Goal: Use online tool/utility: Utilize a website feature to perform a specific function

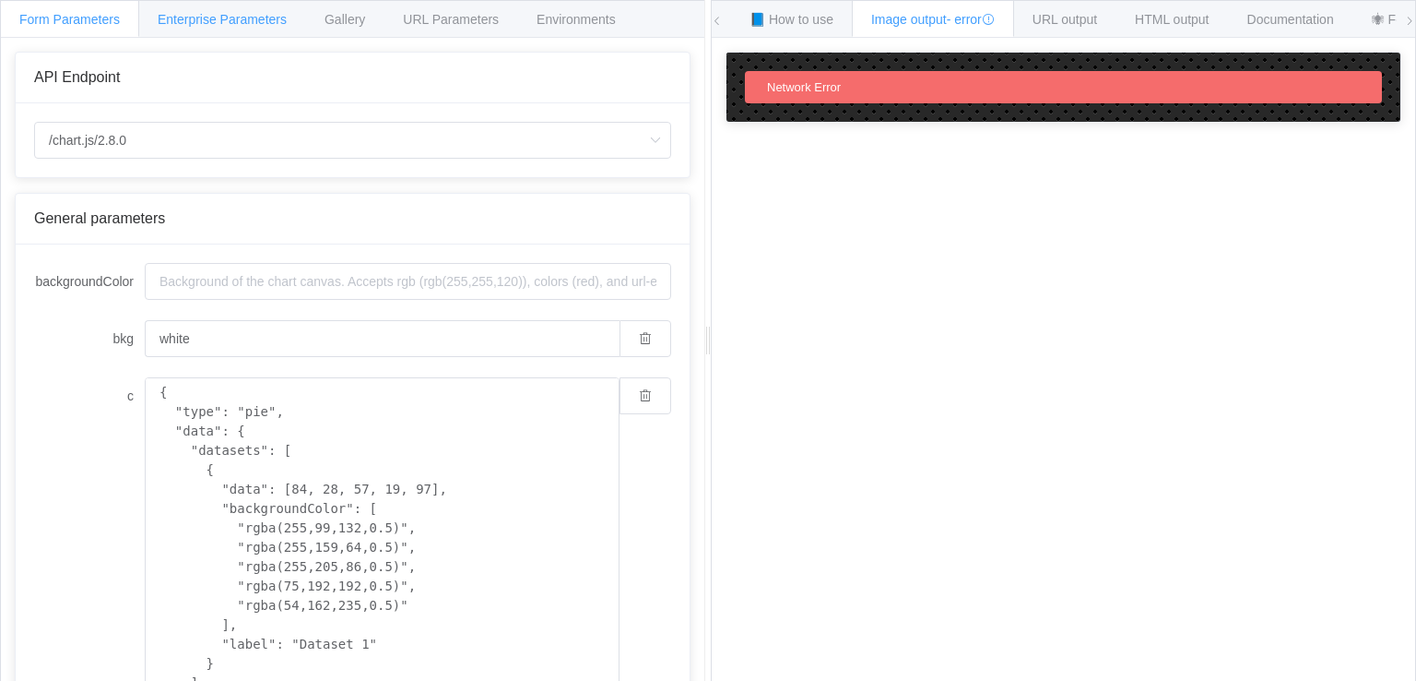
click at [258, 27] on div "Enterprise Parameters" at bounding box center [222, 18] width 168 height 37
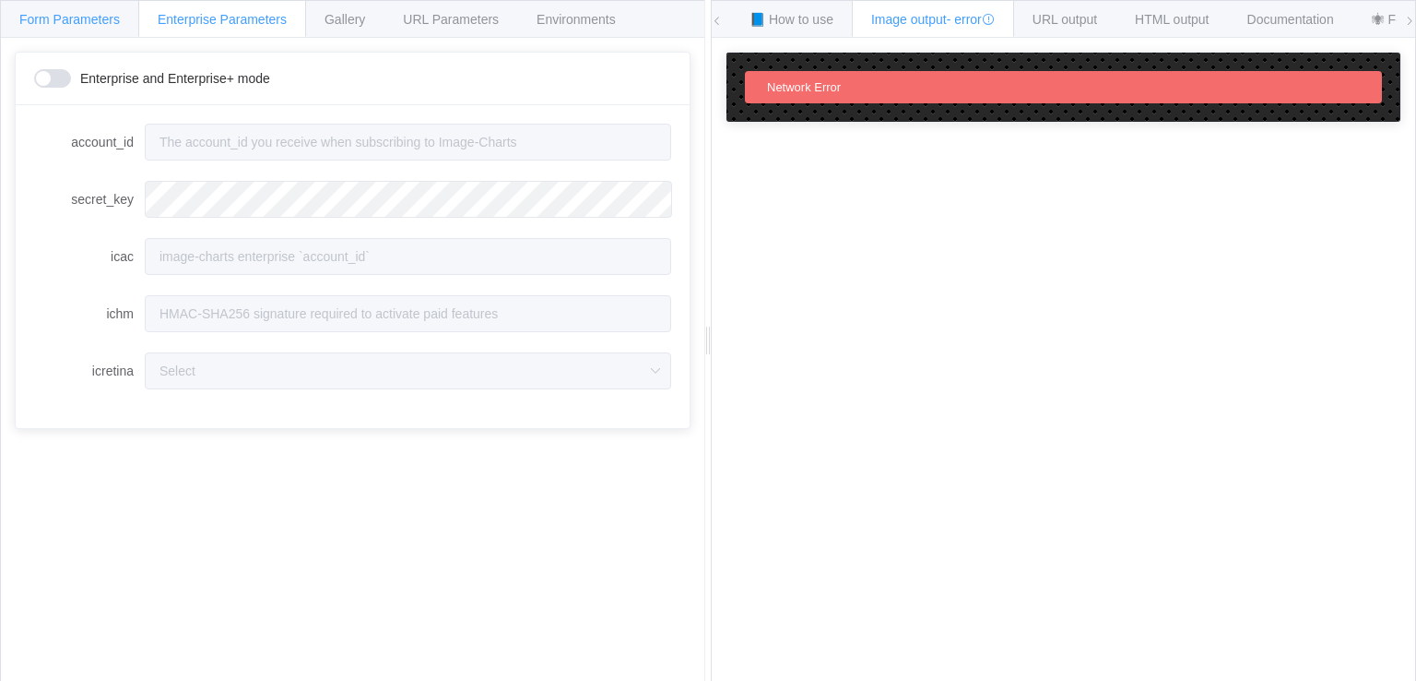
click at [75, 12] on span "Form Parameters" at bounding box center [69, 19] width 101 height 15
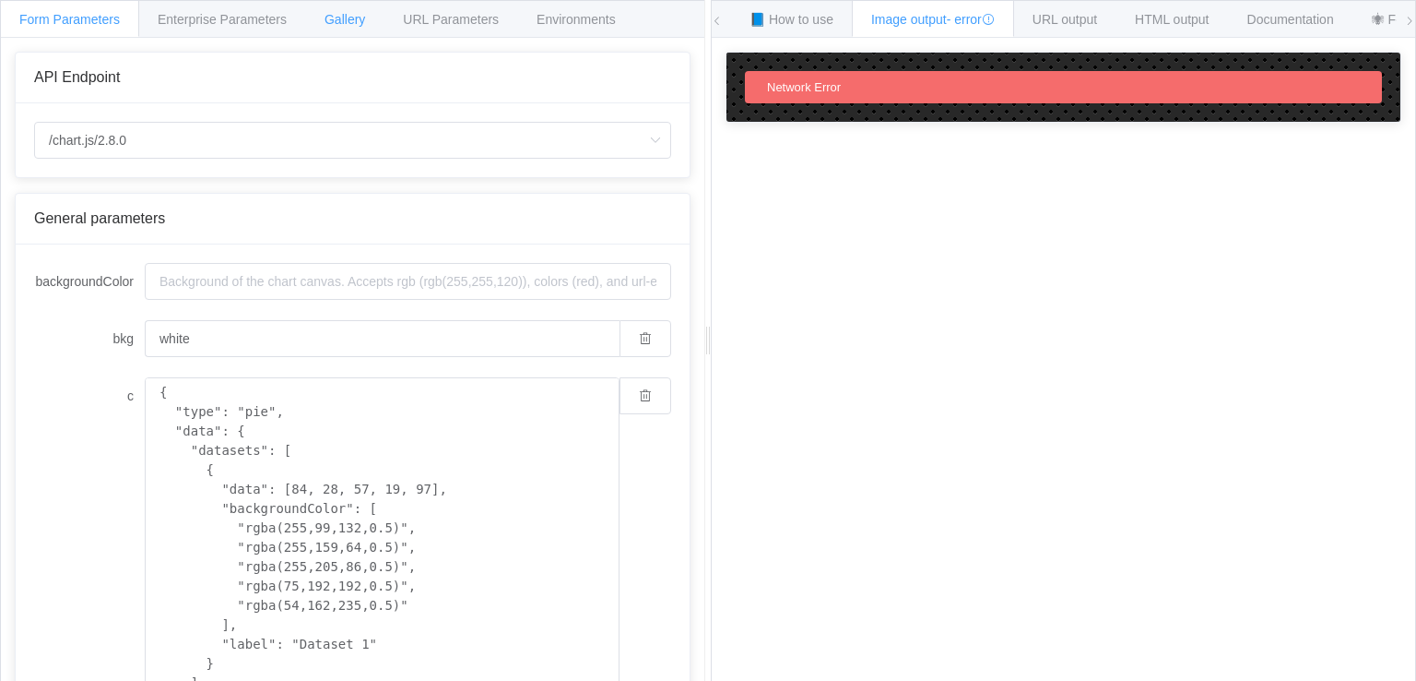
click at [328, 21] on span "Gallery" at bounding box center [345, 19] width 41 height 15
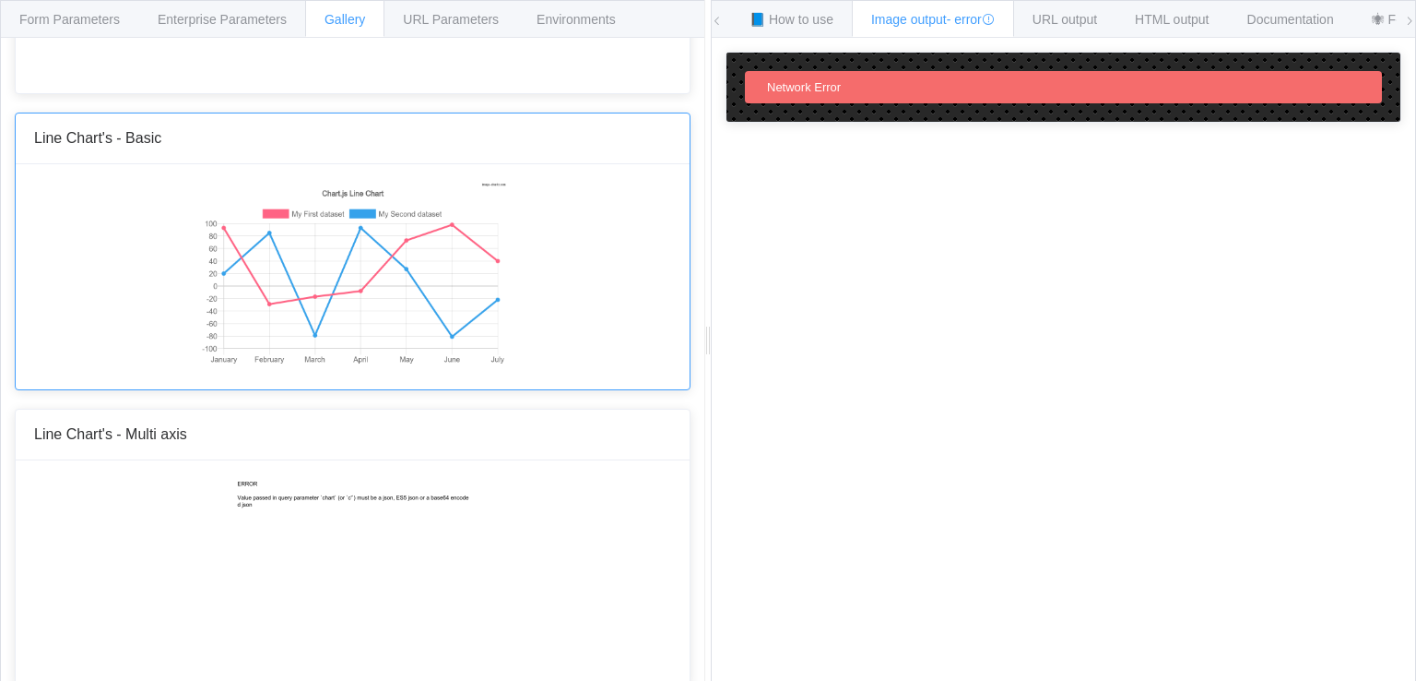
scroll to position [1844, 0]
click at [283, 366] on img at bounding box center [352, 274] width 307 height 184
type textarea "{ type: 'line', data: { labels: ['January', 'February', 'March', 'April', 'May'…"
click at [115, 10] on div "Form Parameters" at bounding box center [69, 18] width 139 height 37
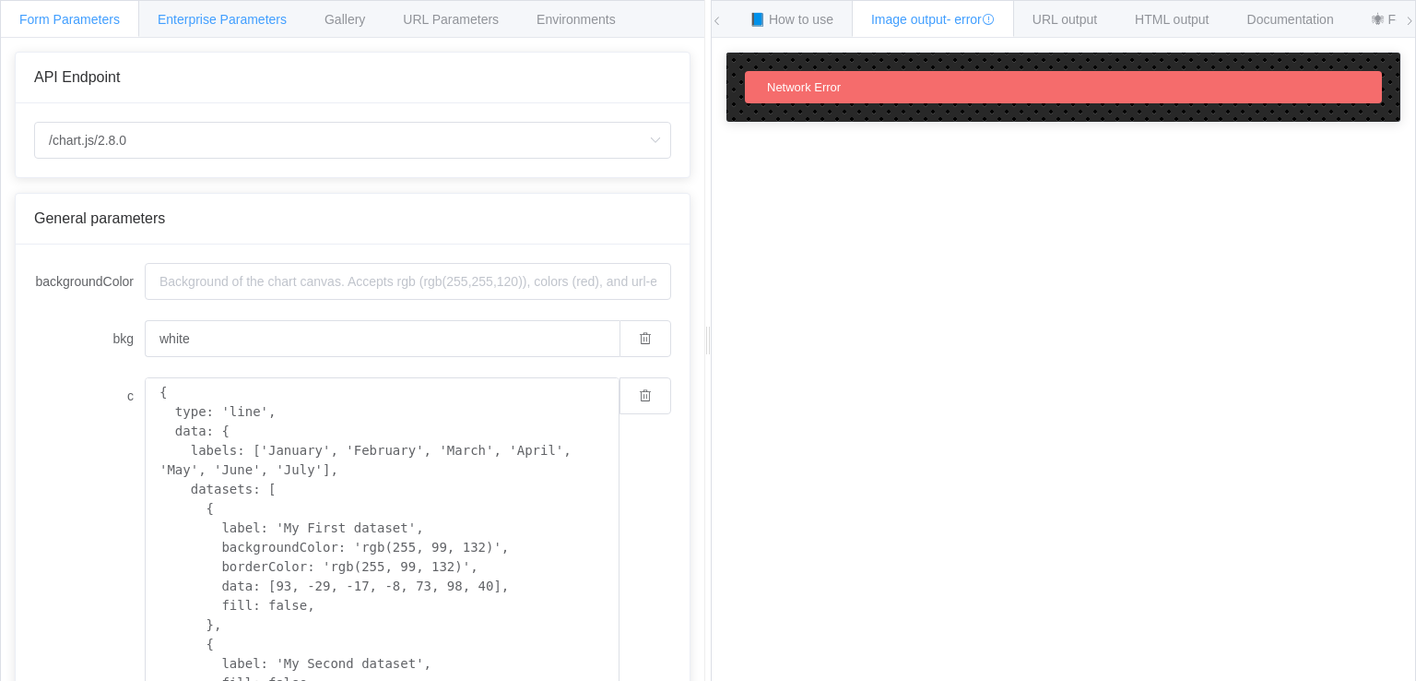
click at [203, 10] on div "Enterprise Parameters" at bounding box center [222, 18] width 168 height 37
